Goal: Transaction & Acquisition: Purchase product/service

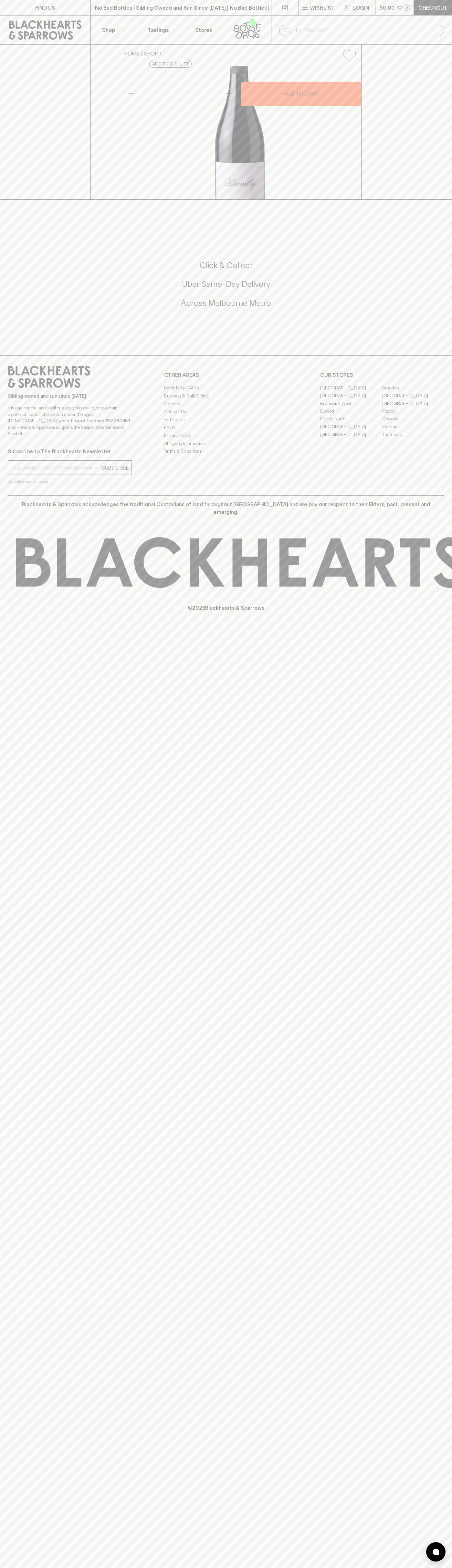
click at [332, 29] on input "text" at bounding box center [366, 30] width 144 height 10
click at [446, 495] on div "Sibling owned and run since 2006 It is against the law to sell or supply alcoho…" at bounding box center [226, 425] width 452 height 140
click at [90, 1567] on html "FIND US | No Bad Bottles | Sibling Owned and Run Since 2006 | No Bad Bottles | …" at bounding box center [226, 784] width 452 height 1568
click at [23, 1256] on div "FIND US | No Bad Bottles | Sibling Owned and Run Since 2006 | No Bad Bottles | …" at bounding box center [226, 784] width 452 height 1568
